Goal: Find specific fact: Find contact information

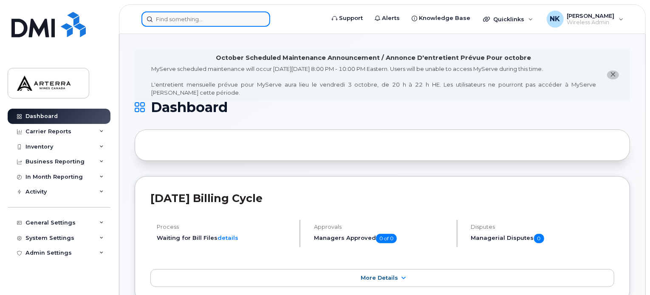
click at [175, 13] on input at bounding box center [205, 18] width 129 height 15
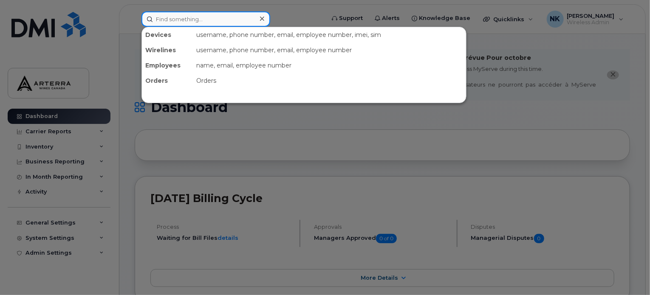
paste input "Michael Lowry"
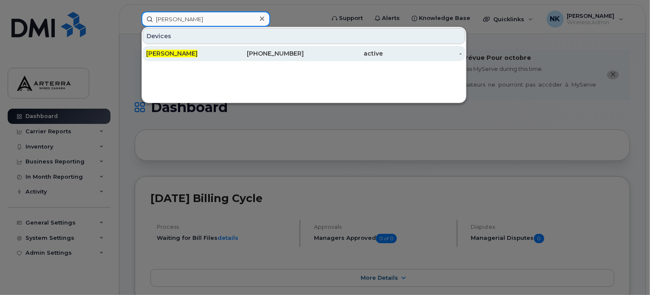
type input "Michael Lowry"
click at [268, 51] on div "905-658-2625" at bounding box center [264, 53] width 79 height 8
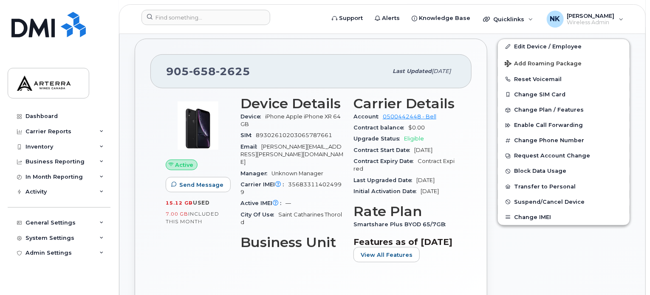
scroll to position [213, 0]
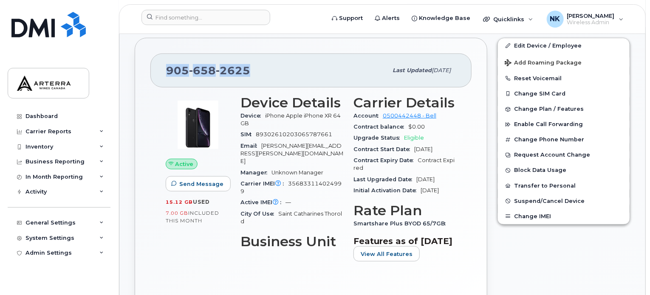
drag, startPoint x: 250, startPoint y: 60, endPoint x: 166, endPoint y: 61, distance: 83.2
click at [166, 62] on div "905 658 2625" at bounding box center [276, 71] width 221 height 18
copy span "905 658 2625"
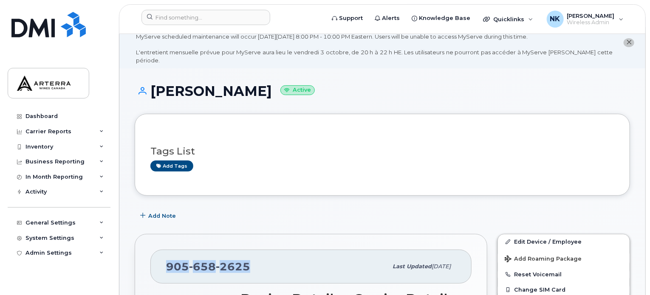
scroll to position [0, 0]
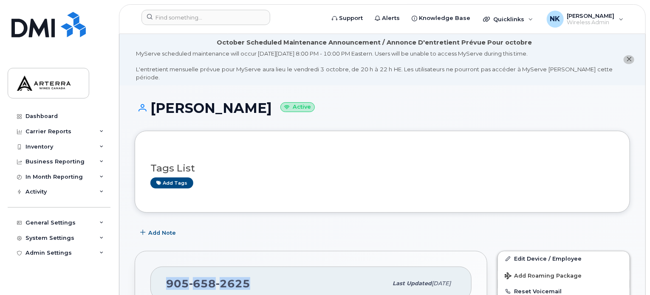
drag, startPoint x: 251, startPoint y: 100, endPoint x: 155, endPoint y: 103, distance: 96.9
click at [155, 103] on h1 "Michael Lowry Active" at bounding box center [382, 108] width 495 height 15
copy h1 "Michael Lowry"
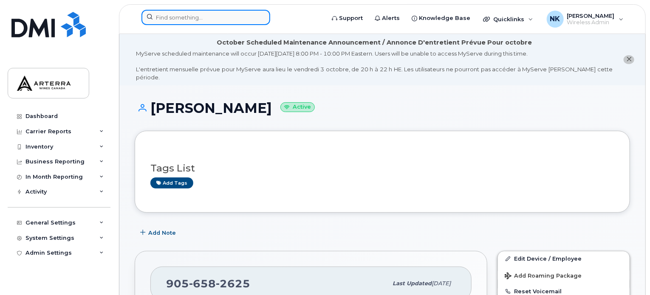
click at [189, 17] on input at bounding box center [205, 17] width 129 height 15
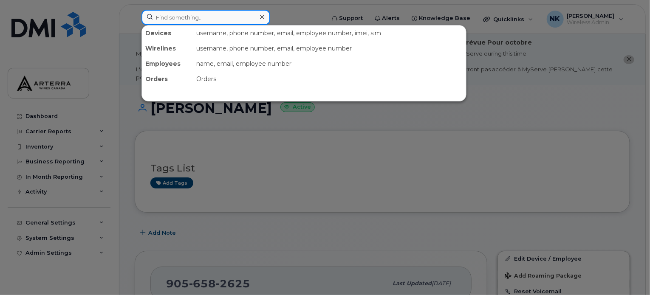
paste input "Ferdinand Fieguth"
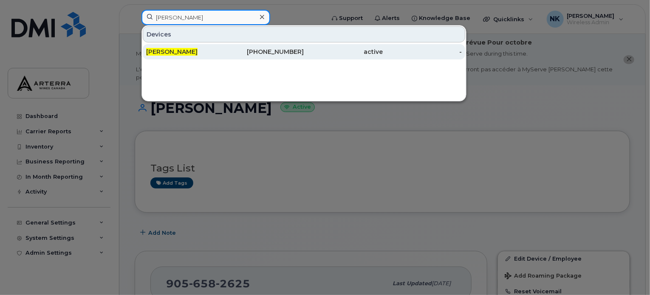
type input "Ferdinand Fieguth"
click at [265, 51] on div "905-658-3840" at bounding box center [264, 52] width 79 height 8
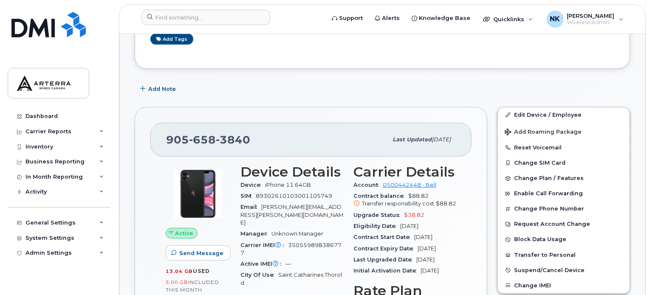
scroll to position [144, 0]
click at [491, 219] on div "[PHONE_NUMBER] Last updated [DATE] Active Send Message 13.04 GB  used 5.00 GB  …" at bounding box center [311, 254] width 363 height 306
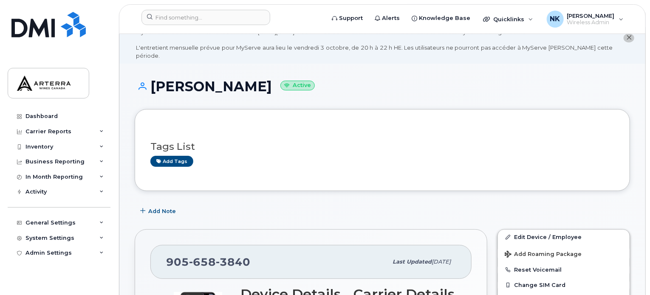
scroll to position [0, 0]
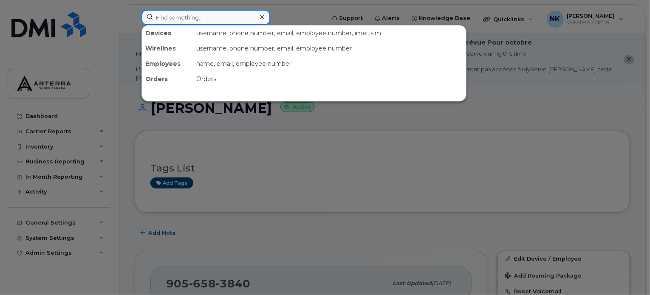
click at [186, 20] on input at bounding box center [205, 17] width 129 height 15
paste input "[PERSON_NAME]"
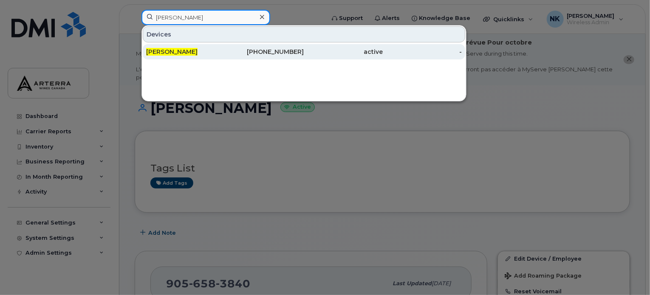
type input "[PERSON_NAME]"
click at [258, 49] on div "905-302-3656" at bounding box center [264, 52] width 79 height 8
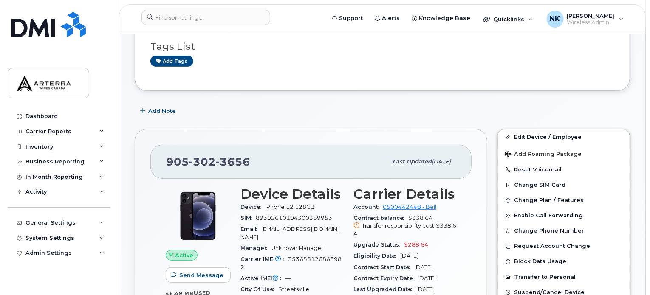
scroll to position [122, 0]
